Goal: Task Accomplishment & Management: Use online tool/utility

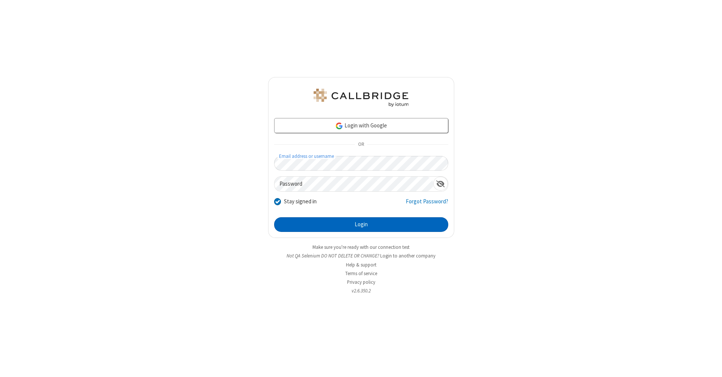
click at [361, 225] on button "Login" at bounding box center [361, 224] width 174 height 15
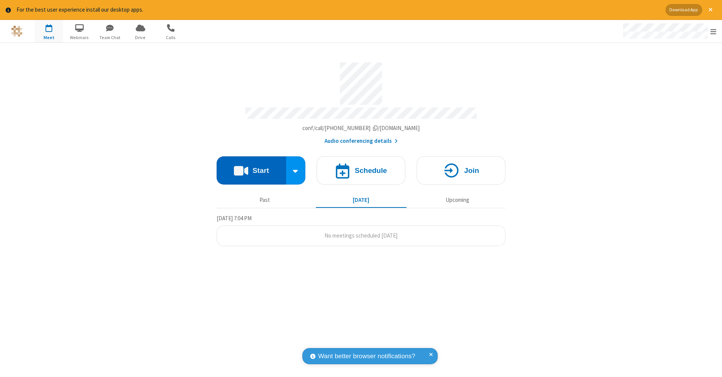
click at [251, 167] on button "Start" at bounding box center [252, 171] width 70 height 28
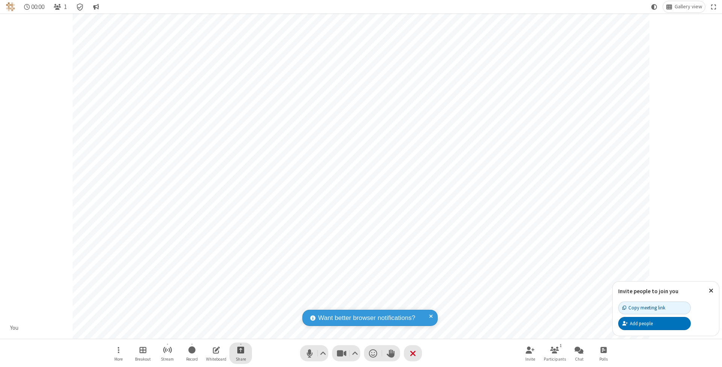
click at [240, 350] on span "Start sharing" at bounding box center [240, 349] width 7 height 9
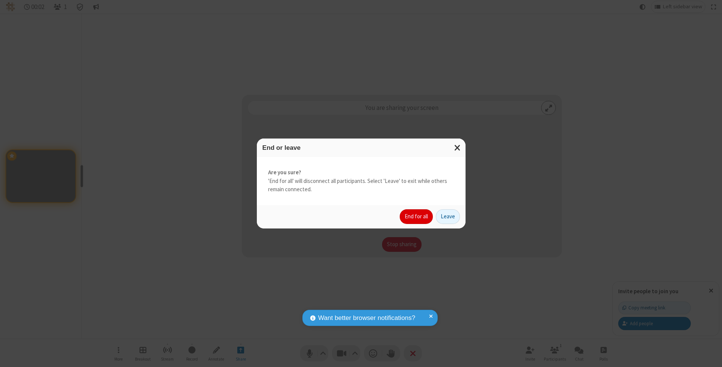
click at [417, 216] on button "End for all" at bounding box center [416, 216] width 33 height 15
